Goal: Transaction & Acquisition: Purchase product/service

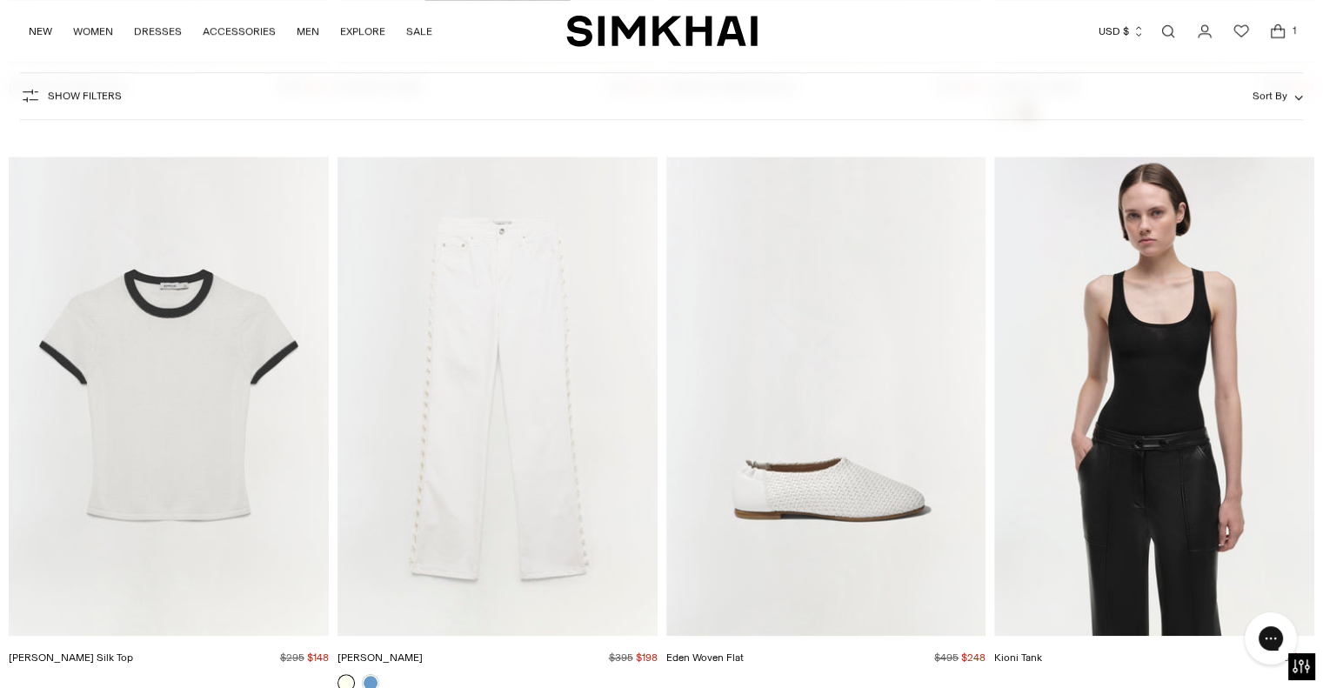
scroll to position [8049, 0]
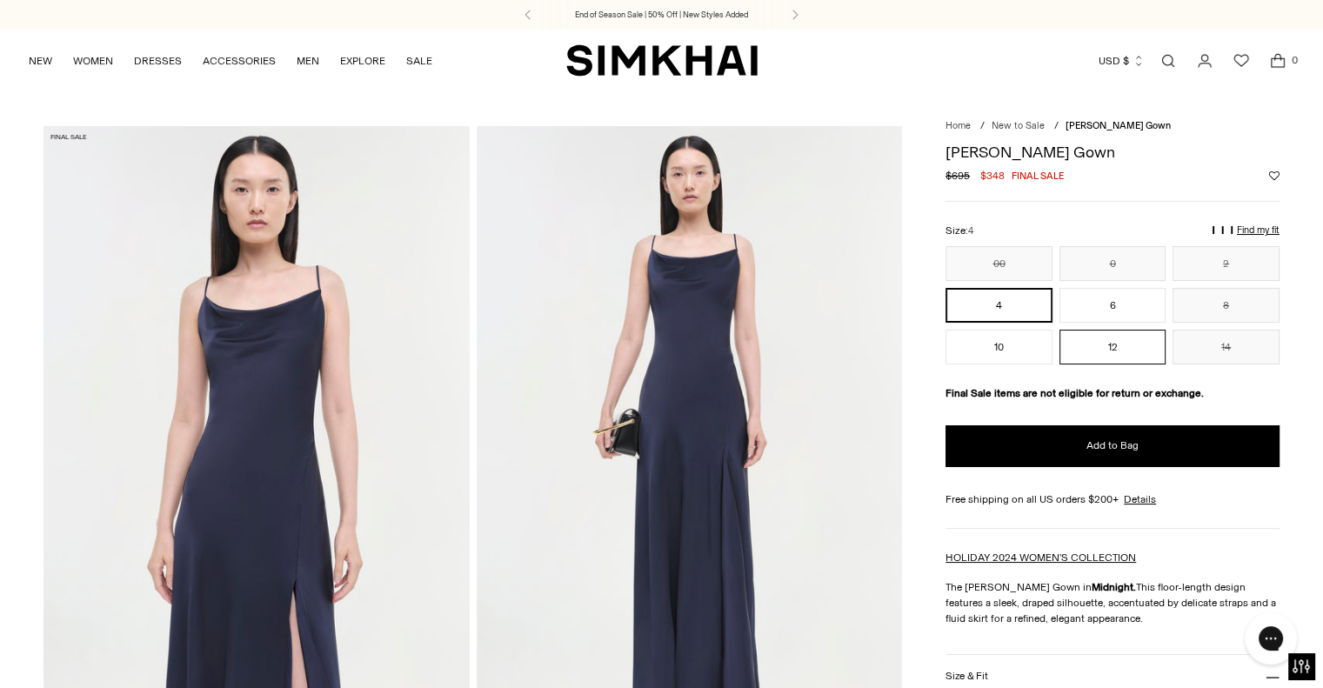
click at [1130, 353] on button "12" at bounding box center [1112, 347] width 107 height 35
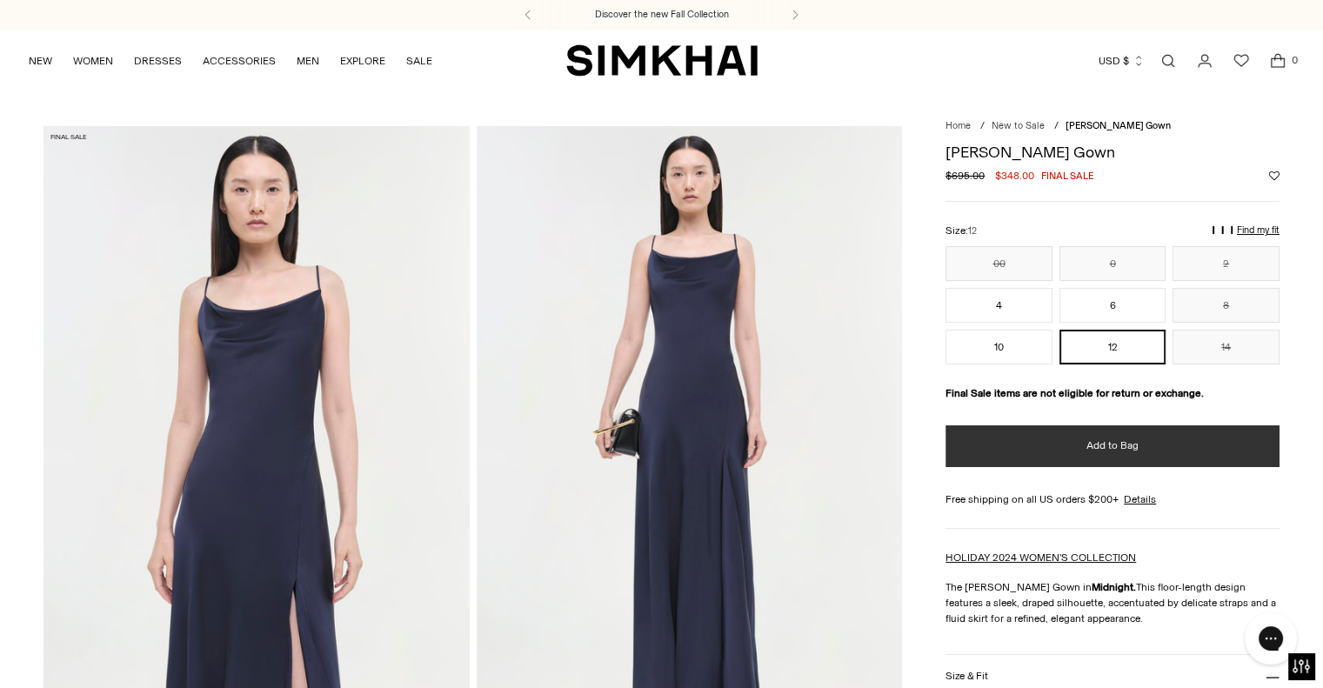
click at [1053, 434] on button "Add to Bag" at bounding box center [1113, 446] width 334 height 42
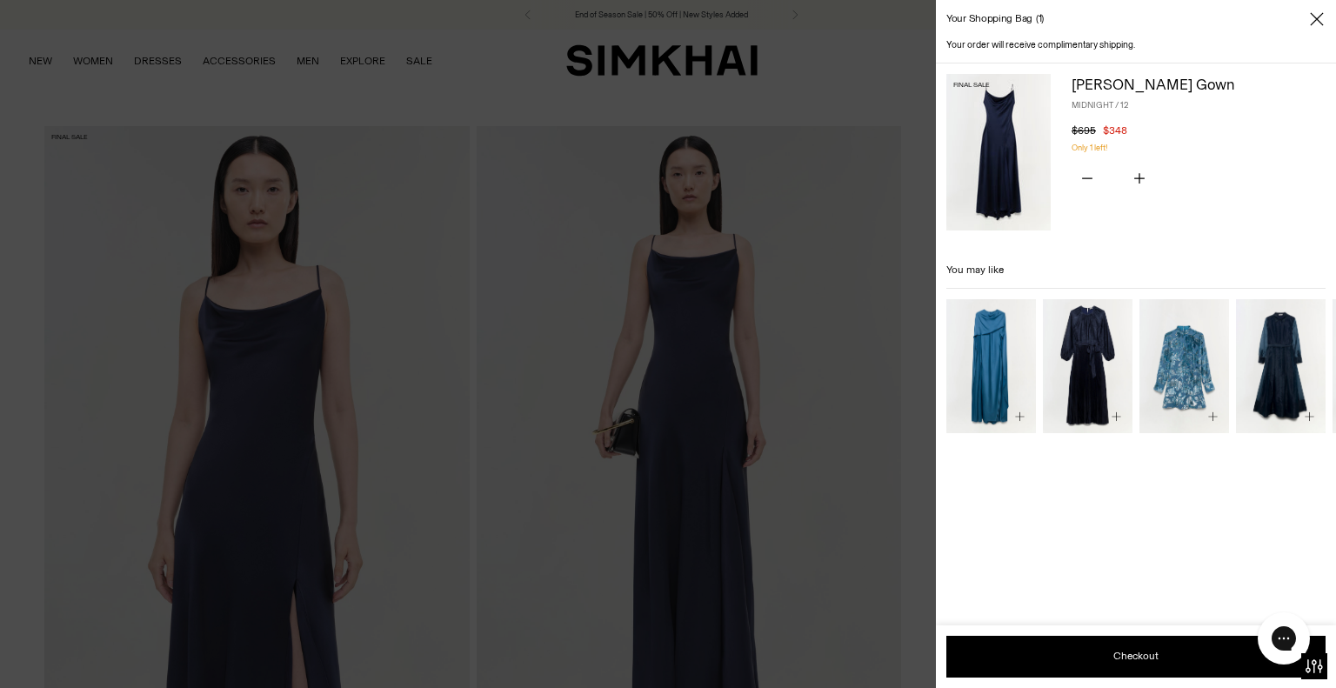
click at [880, 104] on div at bounding box center [668, 344] width 1336 height 688
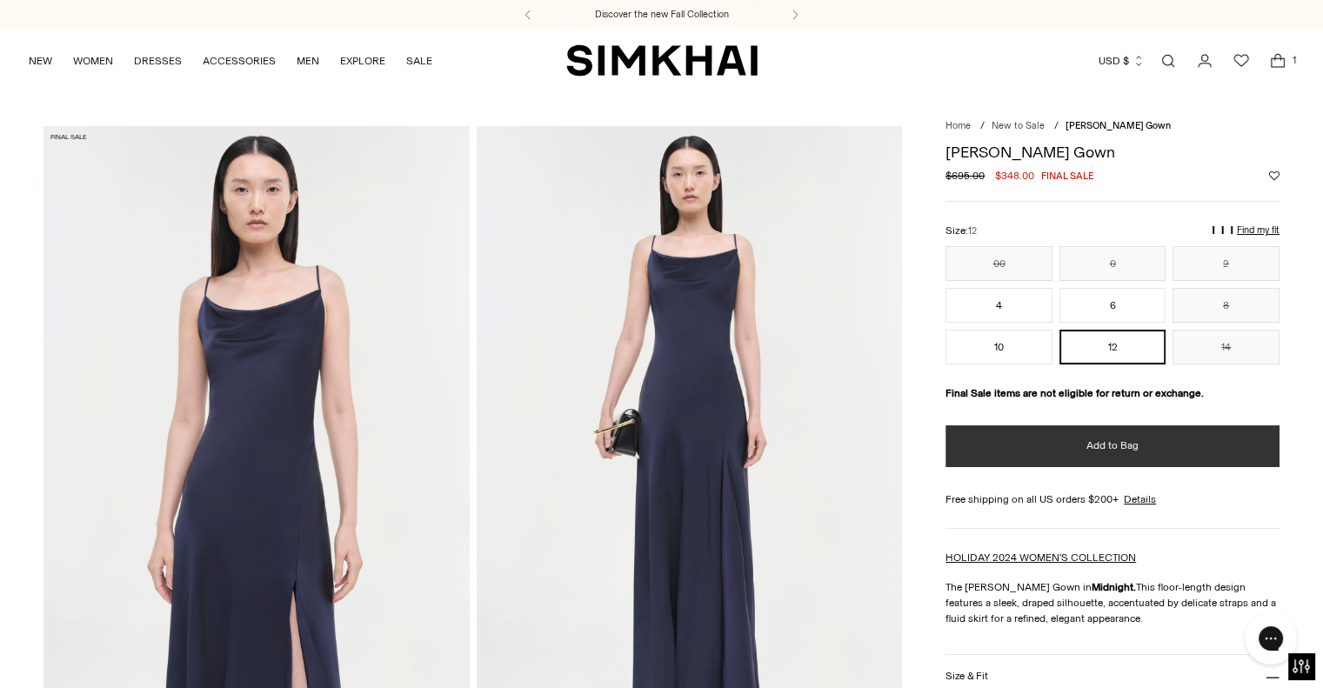
click at [976, 443] on button "Add to Bag" at bounding box center [1113, 446] width 334 height 42
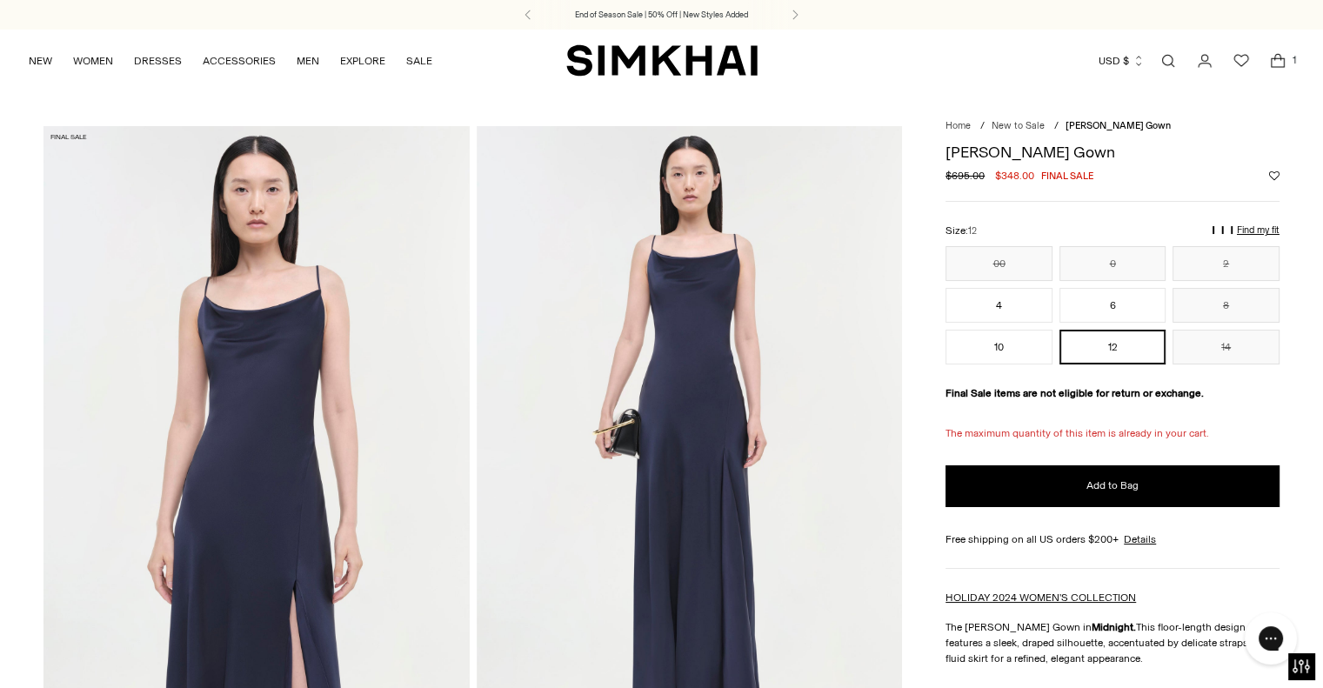
click at [1275, 60] on icon "Open cart modal" at bounding box center [1278, 60] width 24 height 17
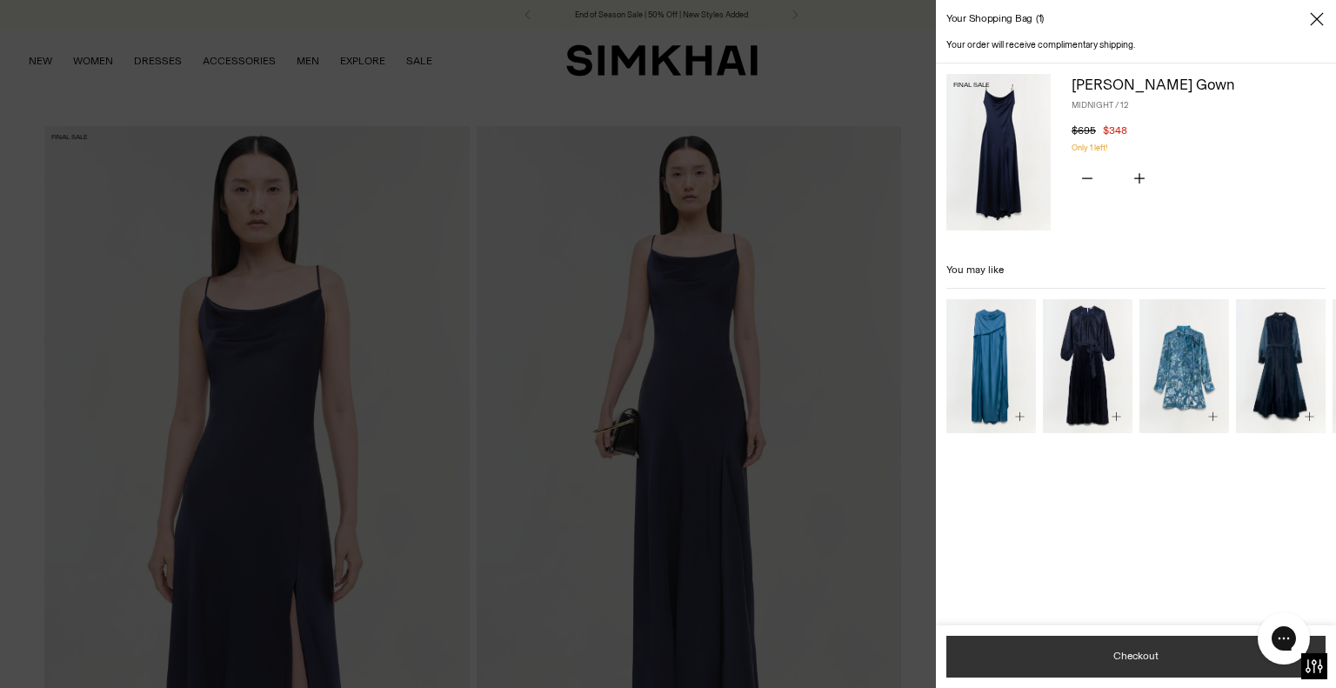
click at [990, 663] on button "Checkout" at bounding box center [1135, 657] width 379 height 42
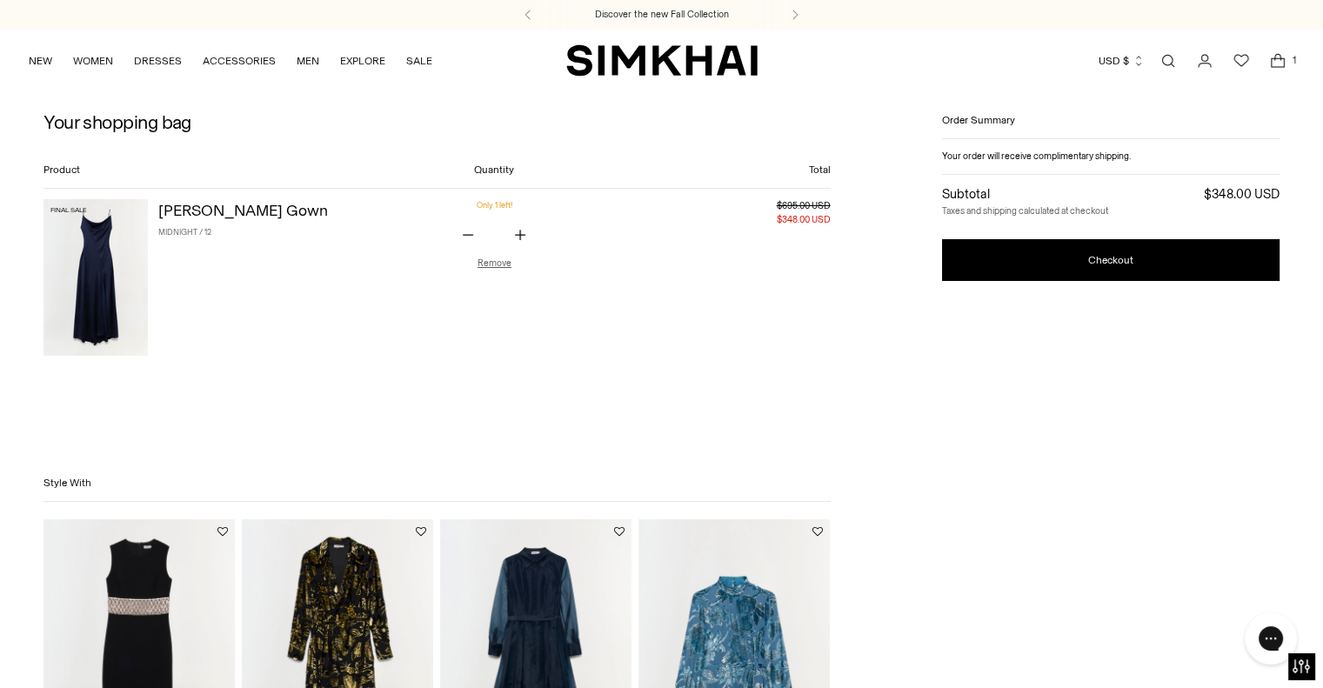
click at [979, 251] on button "Checkout" at bounding box center [1111, 260] width 338 height 42
